Goal: Go to known website: Go to known website

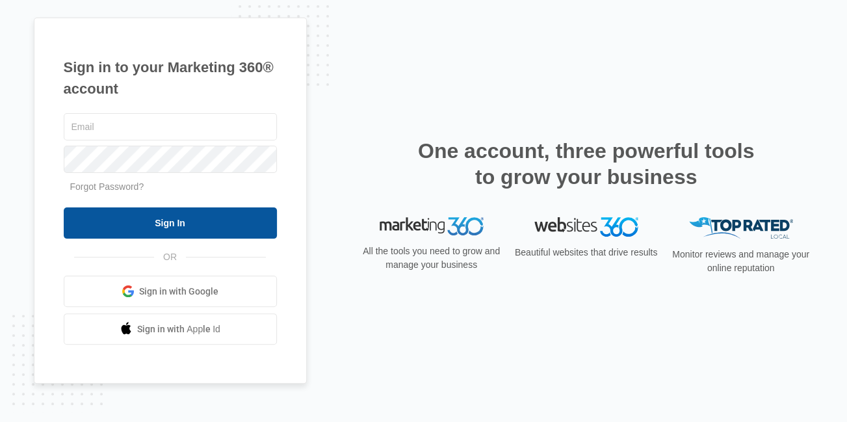
type input "[EMAIL_ADDRESS][DOMAIN_NAME]"
click at [246, 213] on input "Sign In" at bounding box center [170, 222] width 213 height 31
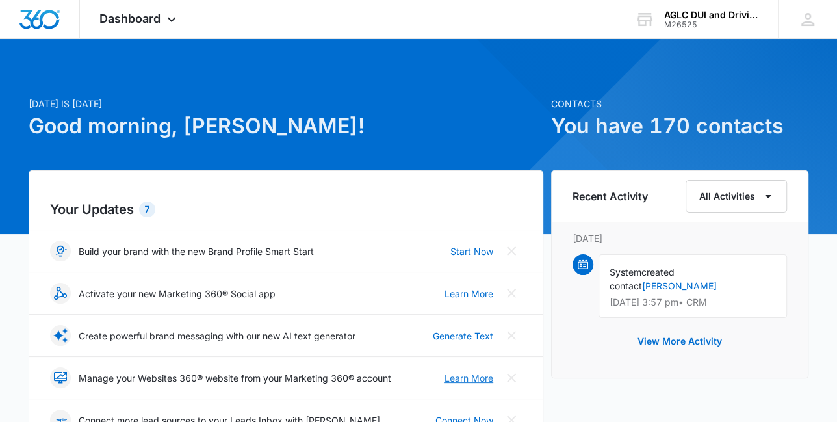
click at [478, 377] on link "Learn More" at bounding box center [469, 378] width 49 height 14
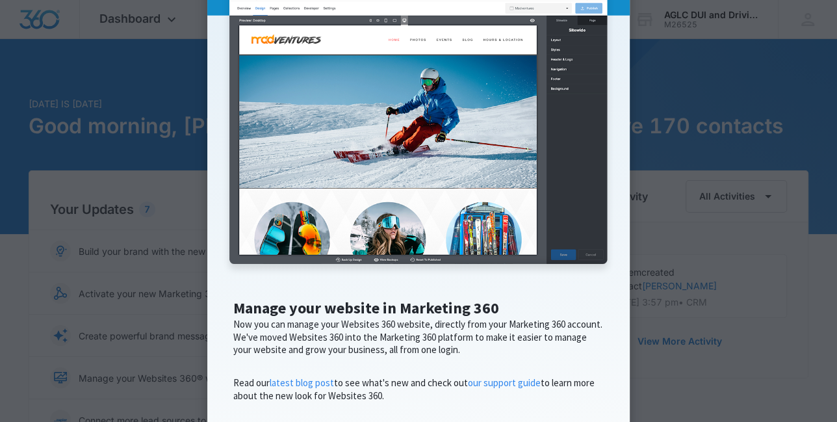
scroll to position [246, 0]
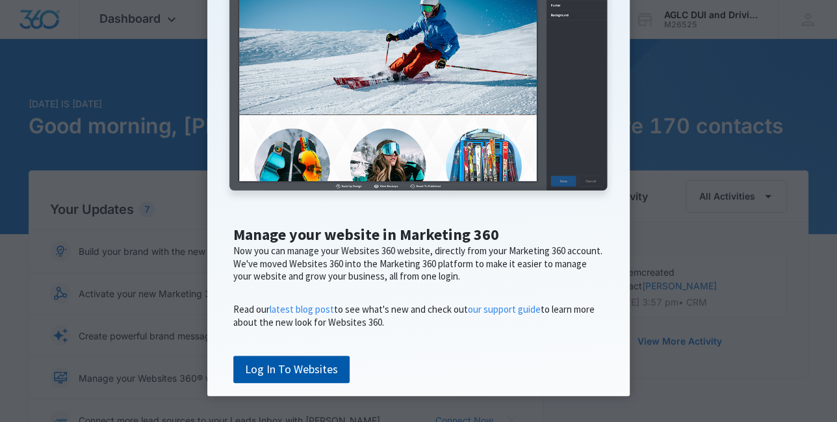
click at [285, 371] on link "Log In To Websites" at bounding box center [291, 369] width 116 height 27
